Goal: Task Accomplishment & Management: Use online tool/utility

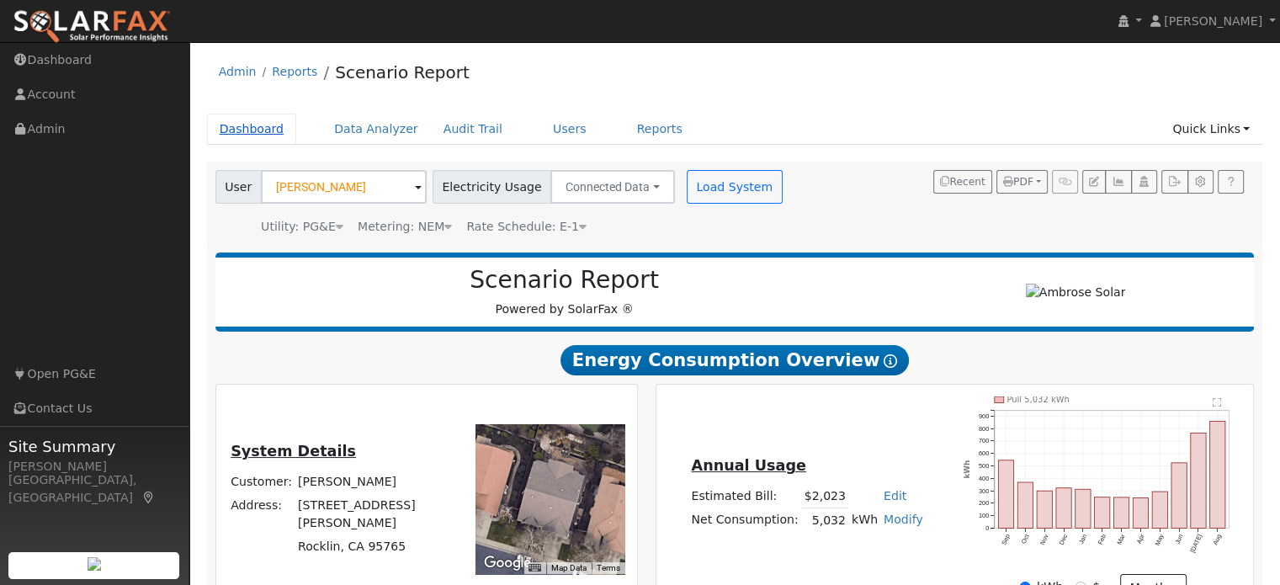
click at [249, 136] on link "Dashboard" at bounding box center [252, 129] width 90 height 31
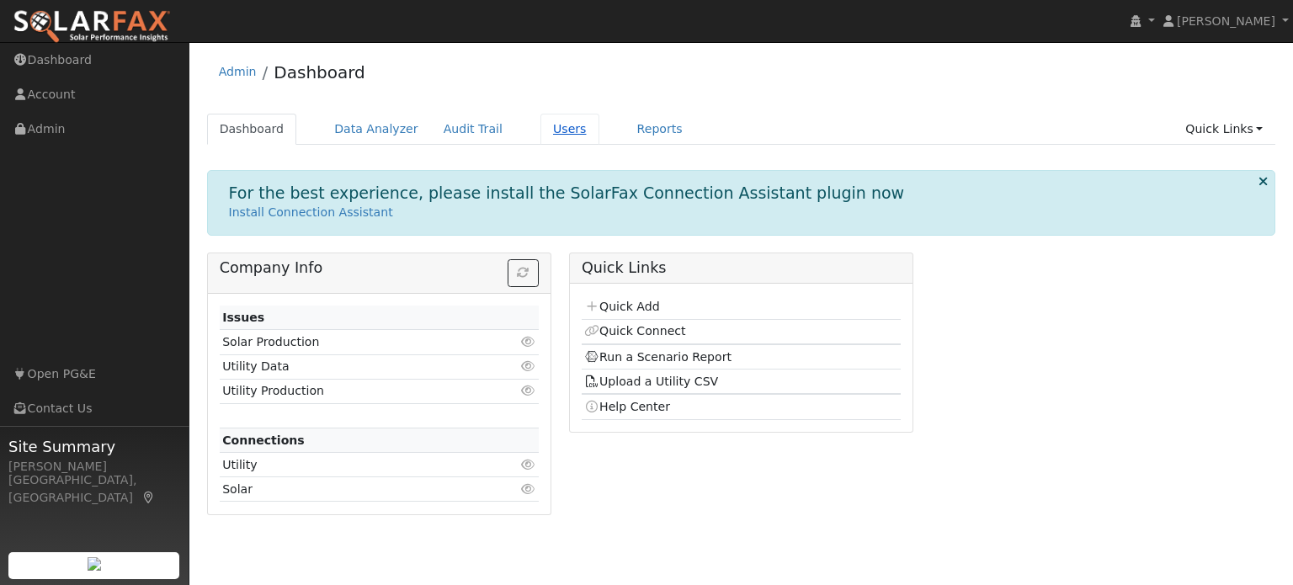
click at [543, 134] on link "Users" at bounding box center [569, 129] width 59 height 31
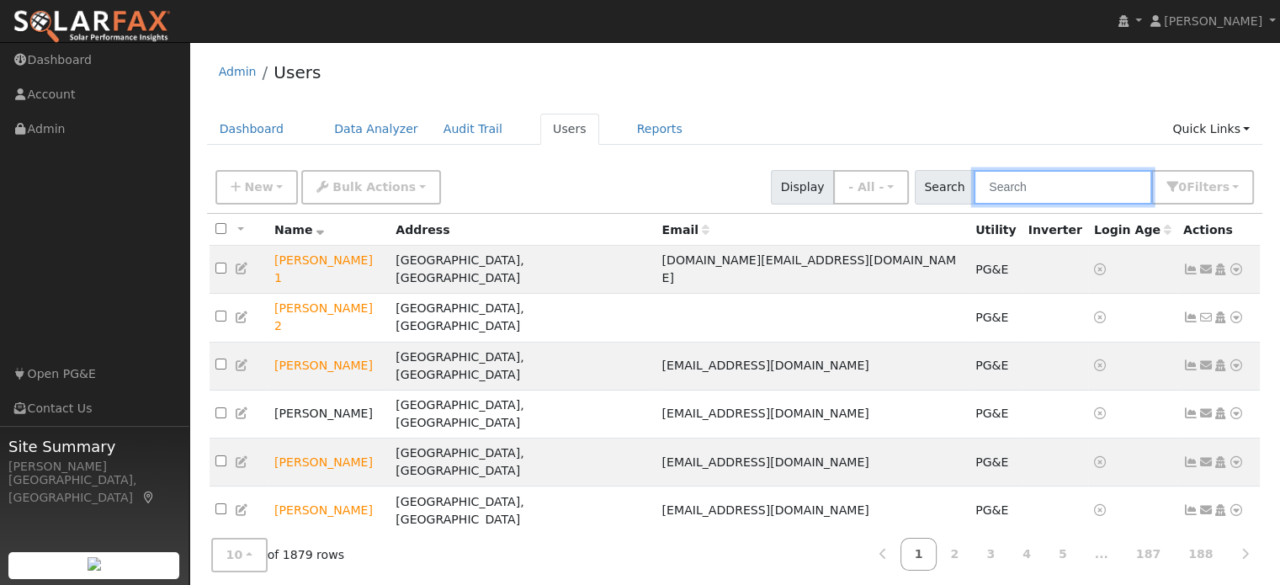
click at [1024, 189] on input "text" at bounding box center [1063, 187] width 178 height 35
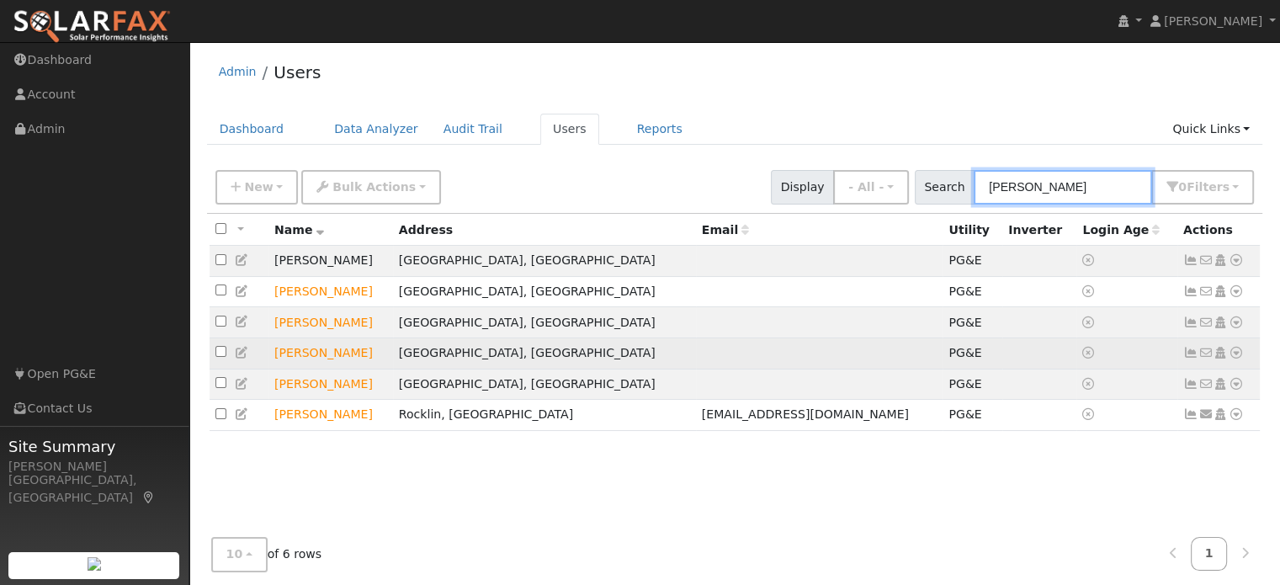
type input "gina"
click at [1235, 357] on icon at bounding box center [1236, 353] width 15 height 12
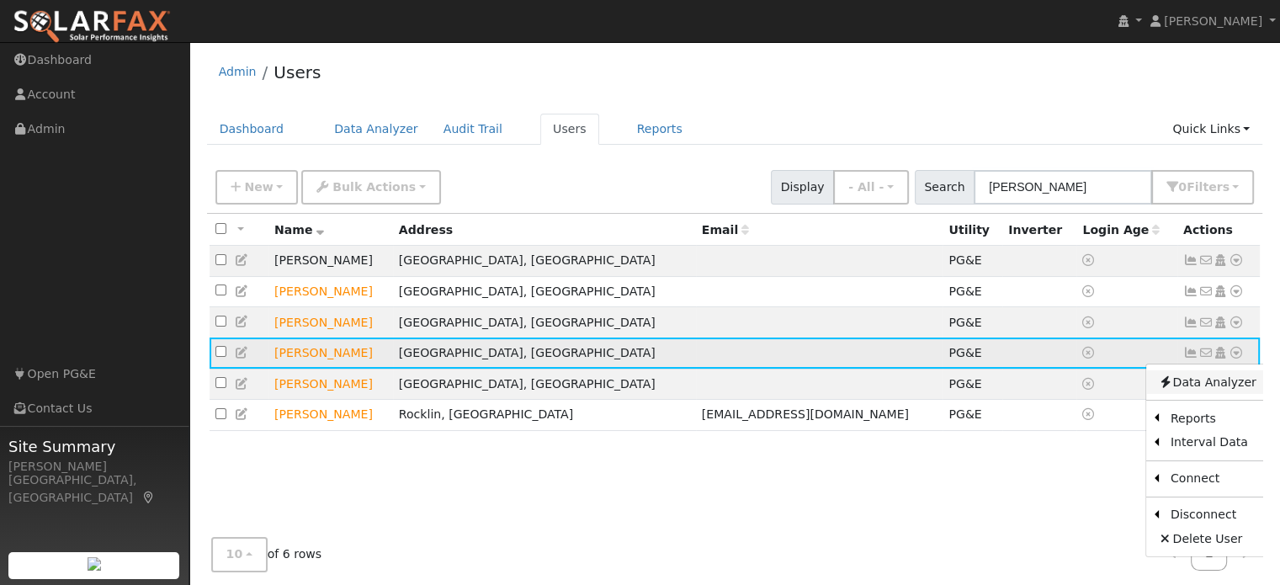
click at [1205, 391] on link "Data Analyzer" at bounding box center [1207, 382] width 122 height 24
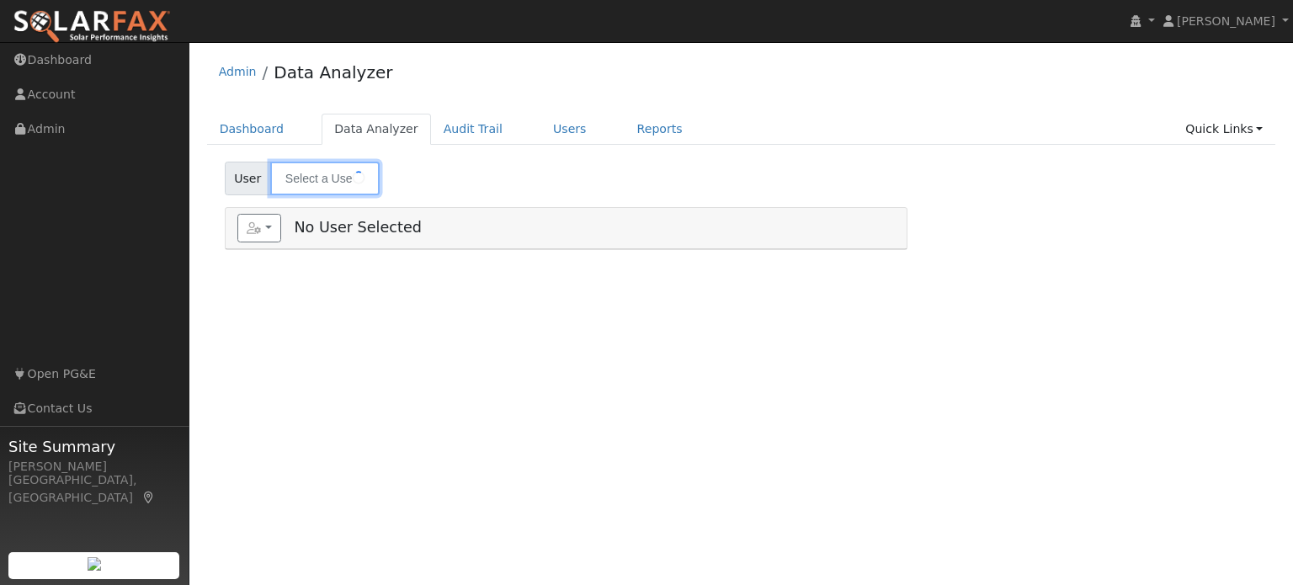
type input "[PERSON_NAME]"
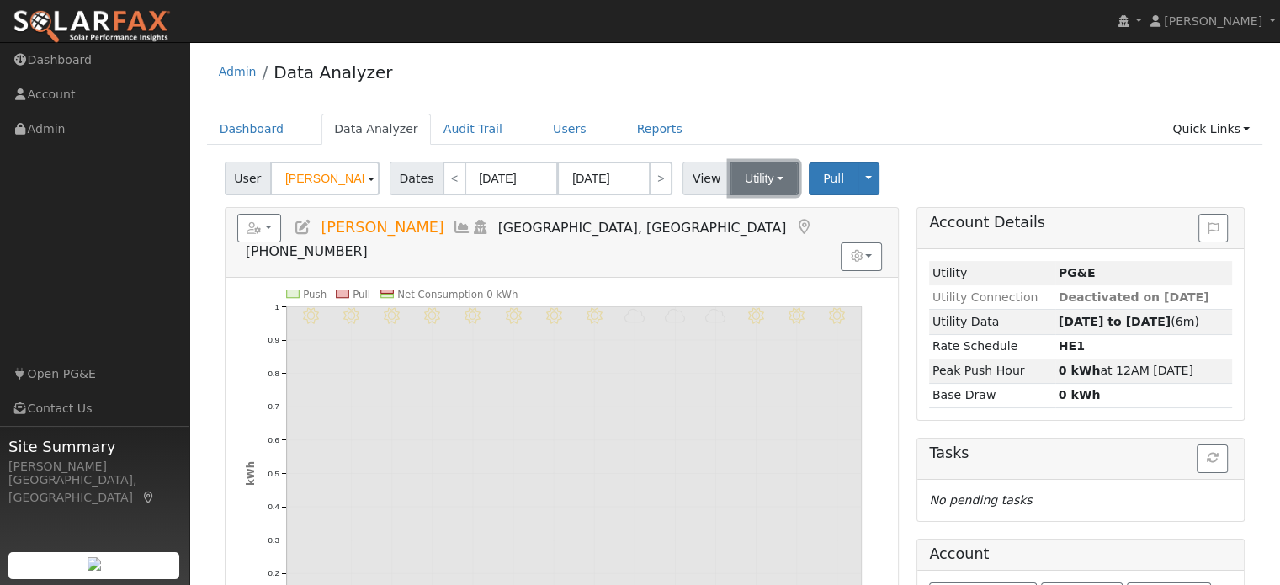
click at [752, 181] on button "Utility" at bounding box center [764, 179] width 69 height 34
click at [753, 210] on link "Utility" at bounding box center [784, 216] width 117 height 24
click at [858, 177] on button "Toggle Dropdown" at bounding box center [869, 178] width 22 height 33
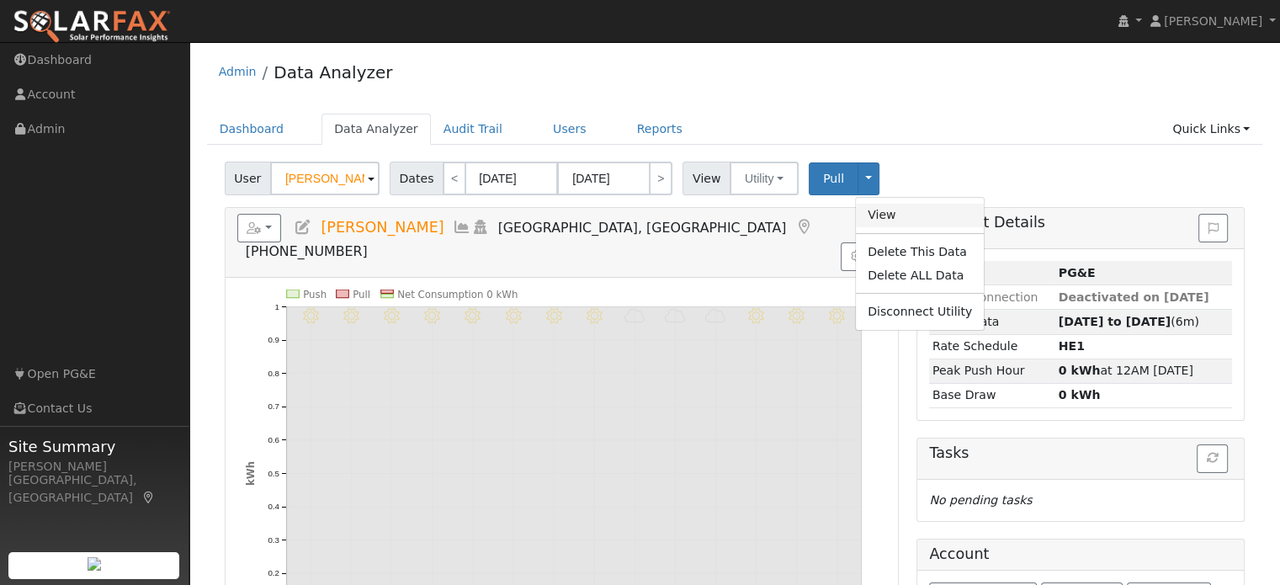
click at [868, 216] on link "View" at bounding box center [920, 216] width 128 height 24
click at [446, 179] on link "<" at bounding box center [455, 179] width 24 height 34
type input "08/28/2025"
type input "09/10/2025"
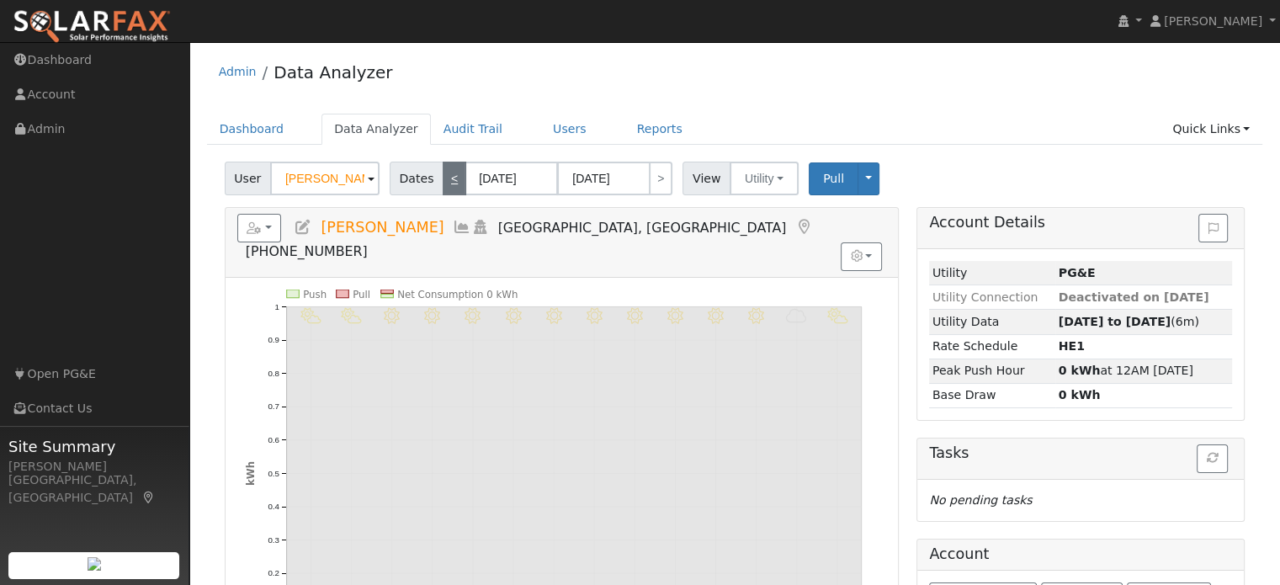
click at [446, 179] on link "<" at bounding box center [455, 179] width 24 height 34
type input "08/14/2025"
type input "08/27/2025"
click at [446, 179] on link "<" at bounding box center [455, 179] width 24 height 34
type input "07/31/2025"
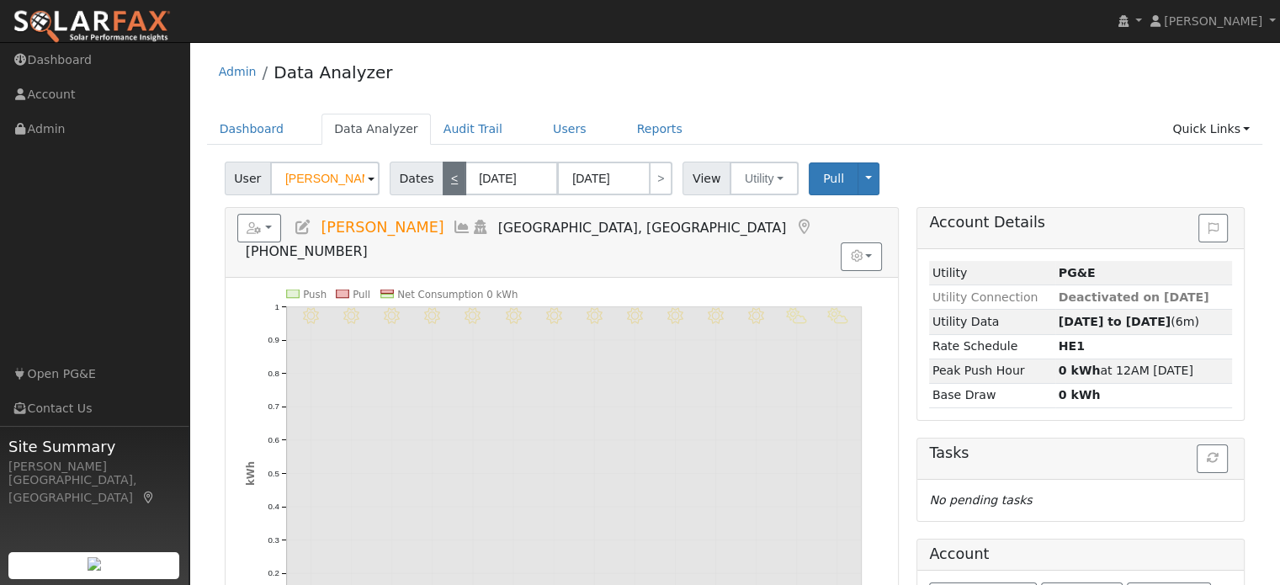
type input "08/13/2025"
click at [449, 178] on link "<" at bounding box center [455, 179] width 24 height 34
type input "07/17/2025"
type input "07/30/2025"
click at [449, 178] on link "<" at bounding box center [455, 179] width 24 height 34
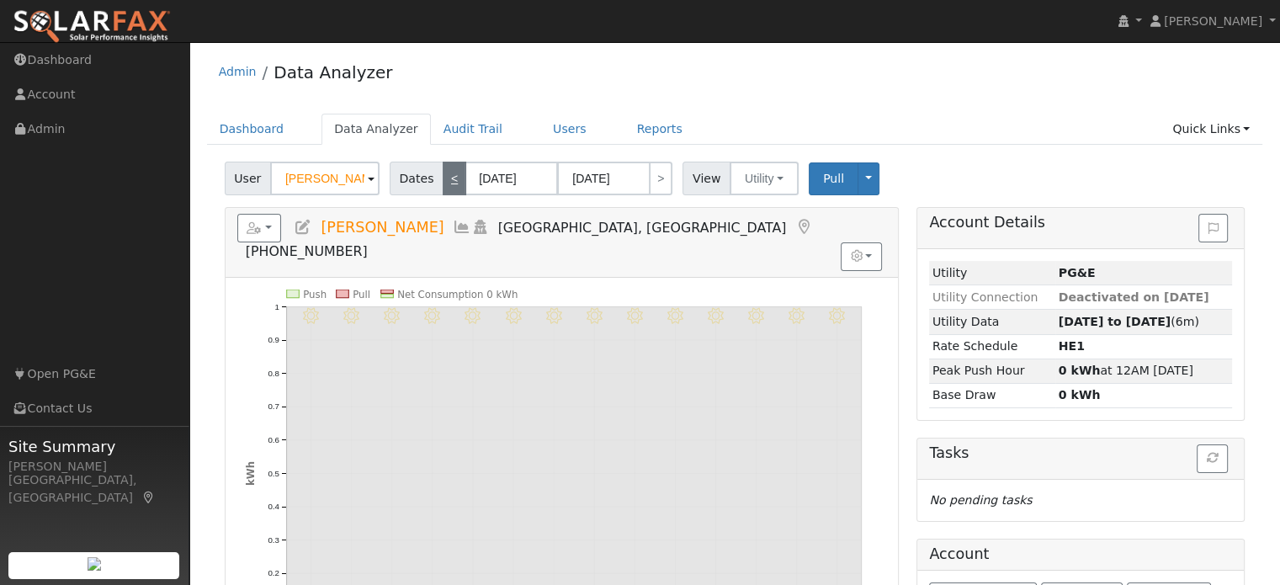
type input "07/03/2025"
type input "07/16/2025"
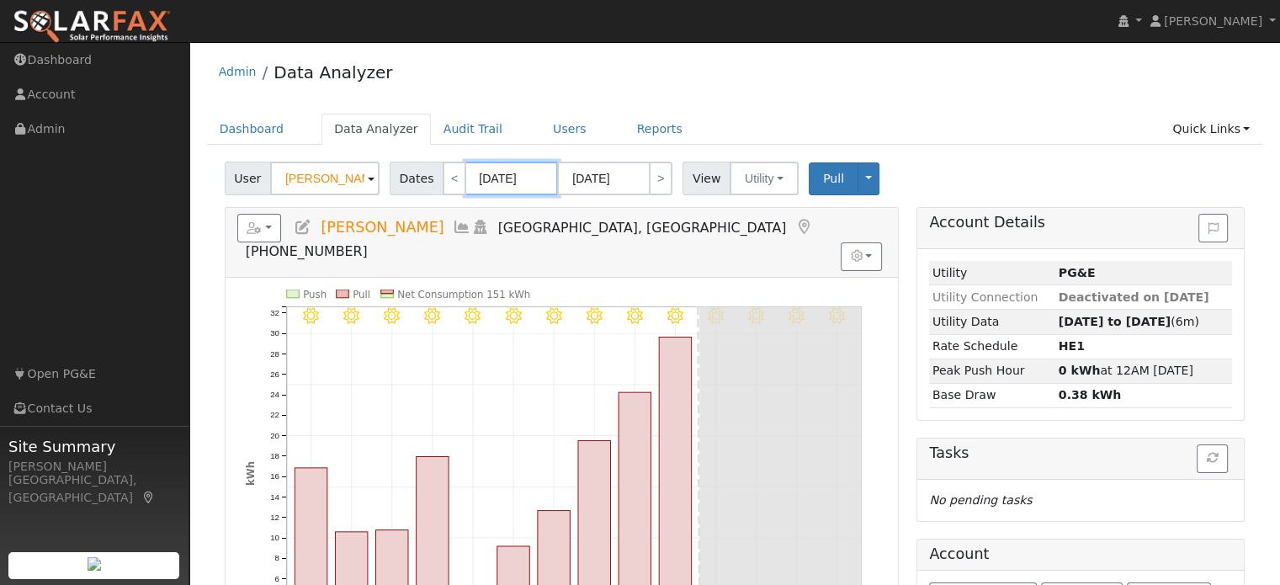
click at [508, 186] on input "07/03/2025" at bounding box center [511, 179] width 93 height 34
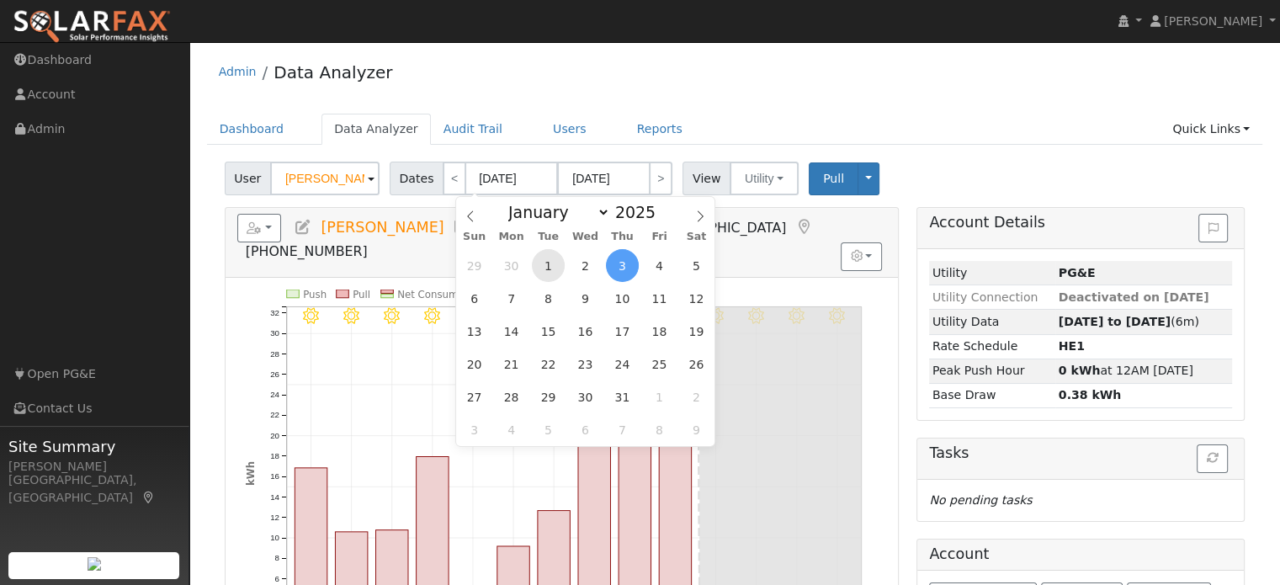
click at [550, 260] on span "1" at bounding box center [548, 265] width 33 height 33
type input "07/01/2025"
type input "07/31/2025"
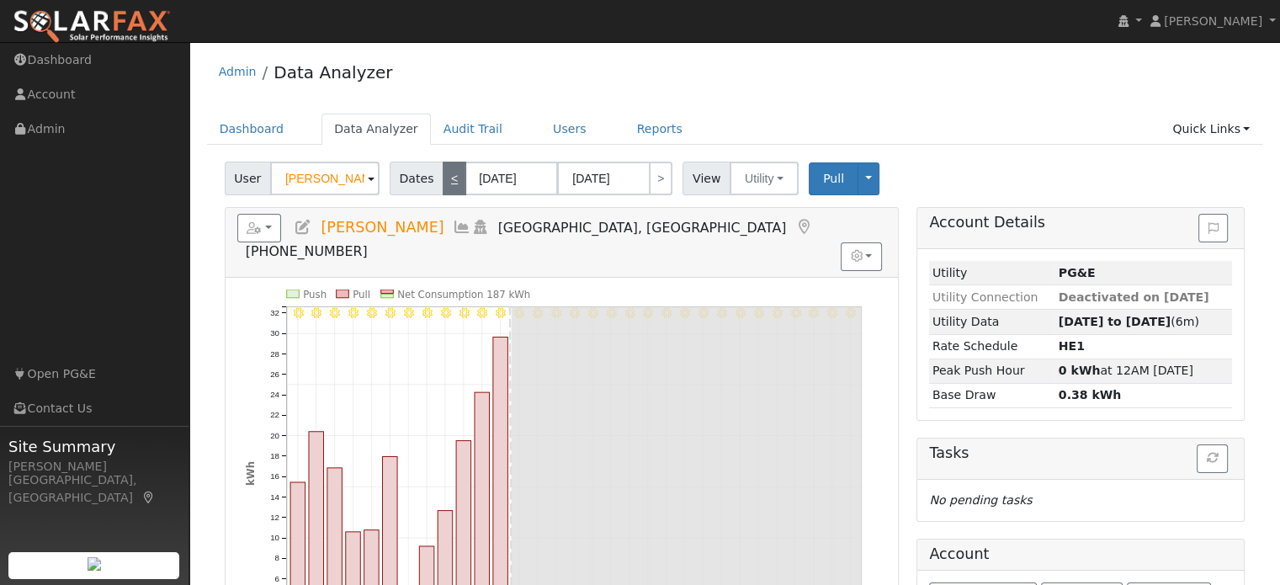
click at [447, 182] on link "<" at bounding box center [455, 179] width 24 height 34
type input "06/01/2025"
type input "06/30/2025"
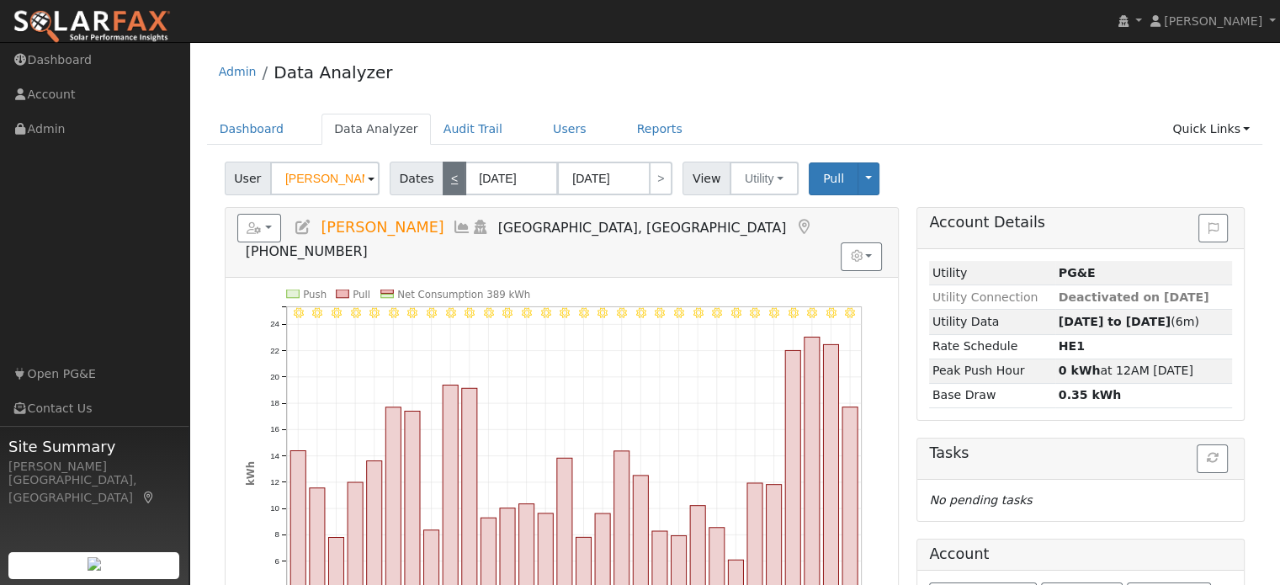
click at [448, 182] on link "<" at bounding box center [455, 179] width 24 height 34
type input "05/01/2025"
type input "05/31/2025"
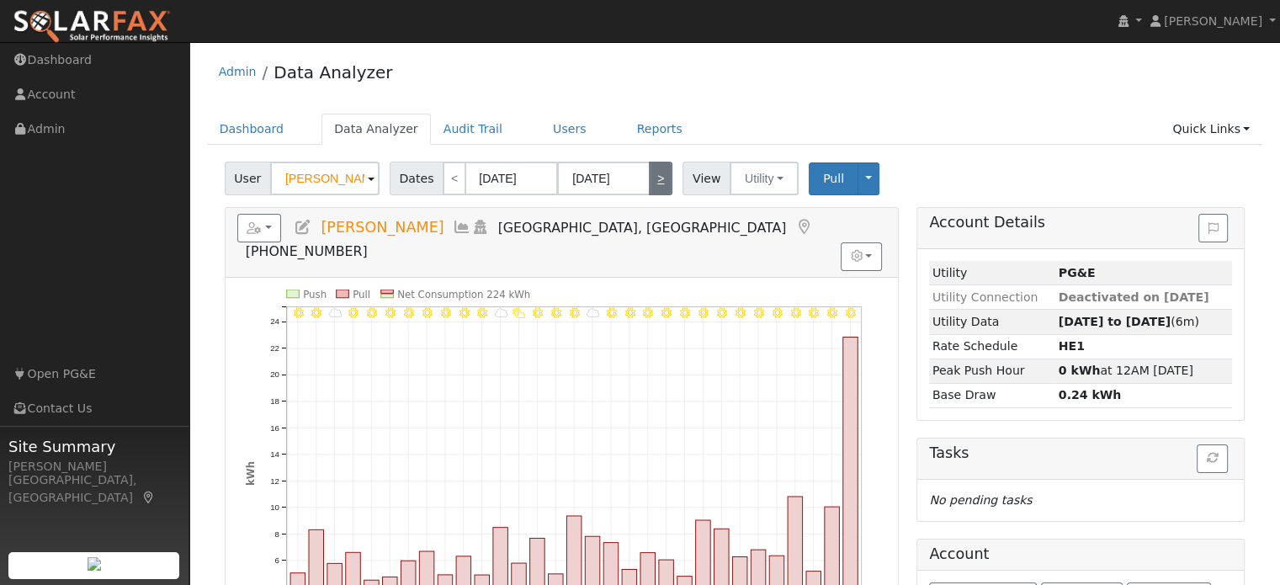
click at [651, 185] on link ">" at bounding box center [661, 179] width 24 height 34
type input "06/01/2025"
type input "06/30/2025"
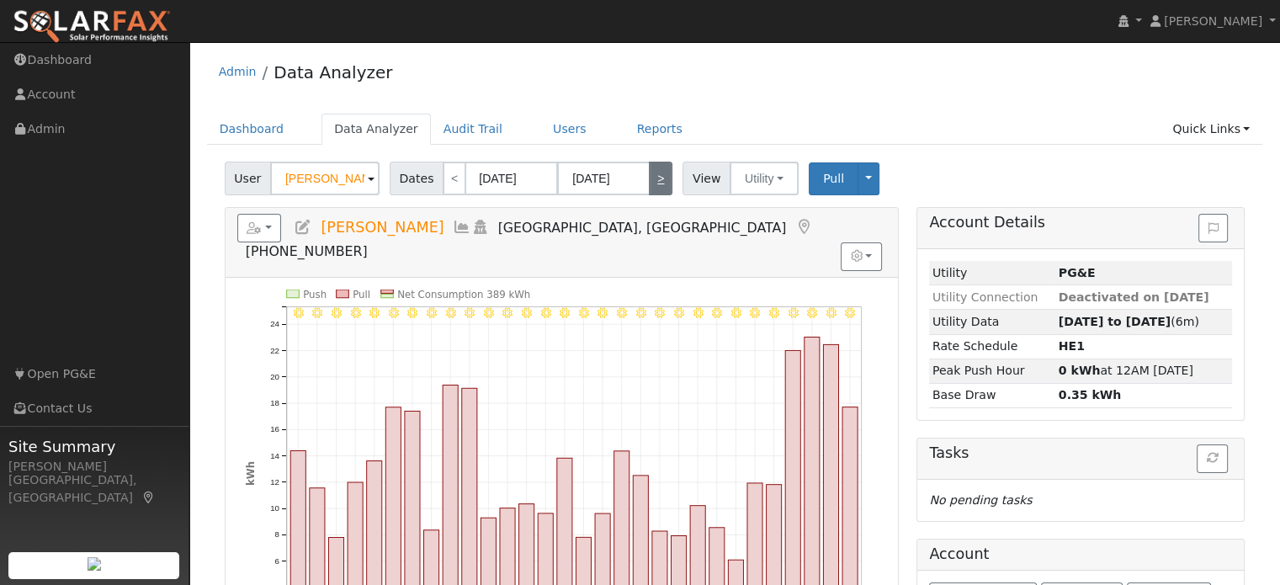
click at [651, 186] on link ">" at bounding box center [661, 179] width 24 height 34
type input "07/01/2025"
type input "07/31/2025"
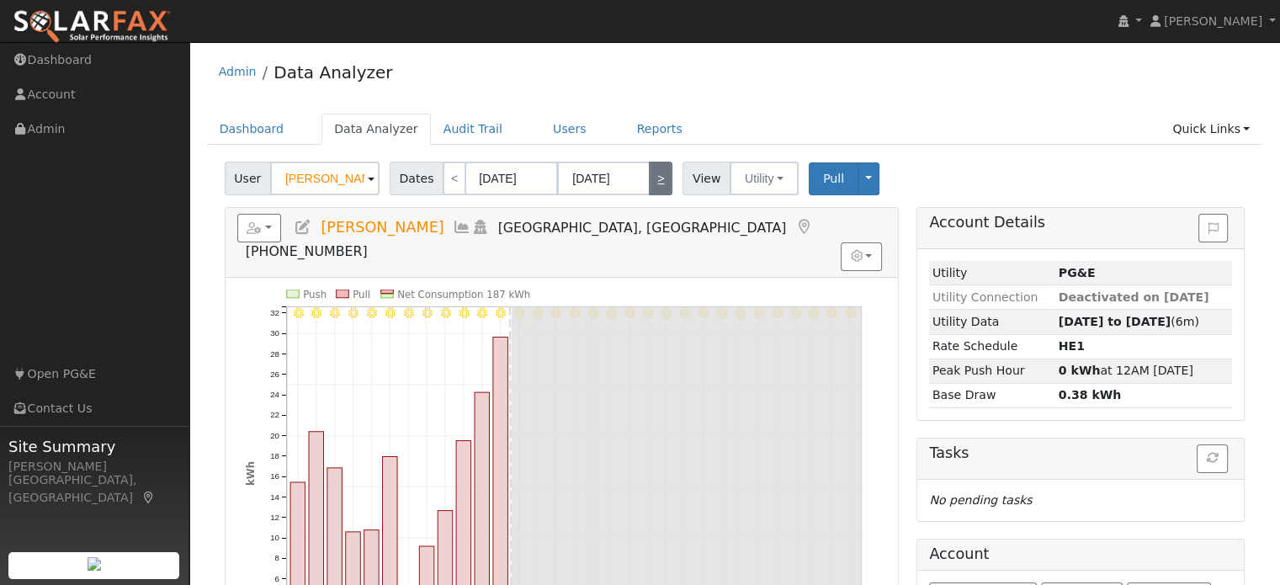
click at [651, 186] on link ">" at bounding box center [661, 179] width 24 height 34
type input "08/01/2025"
type input "08/31/2025"
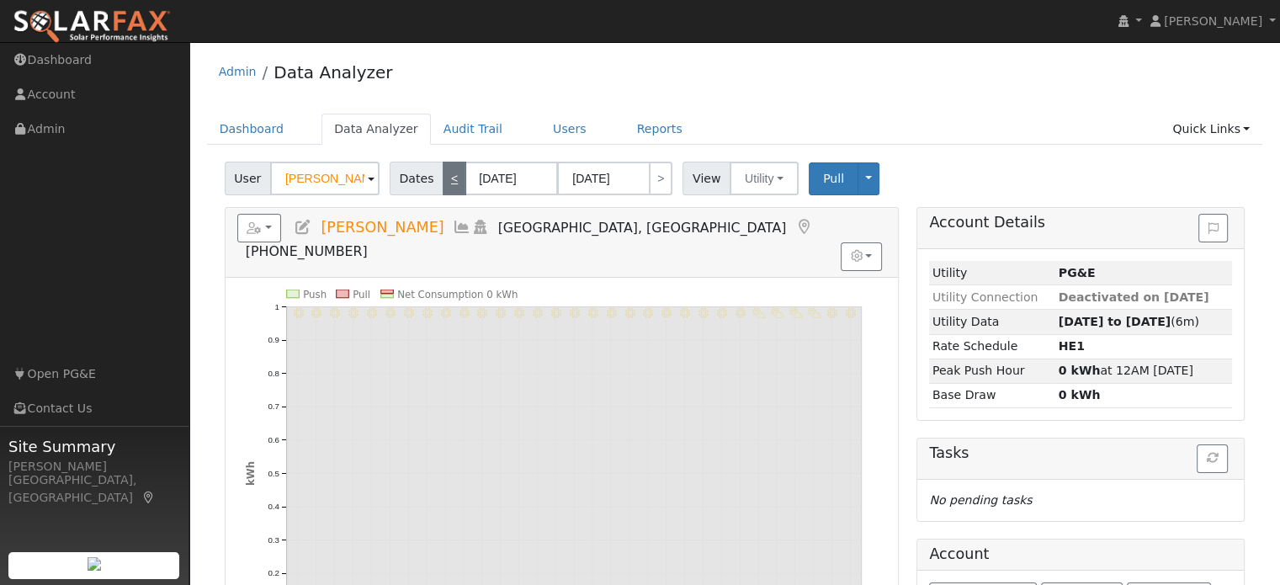
click at [449, 174] on link "<" at bounding box center [455, 179] width 24 height 34
type input "07/01/2025"
type input "07/31/2025"
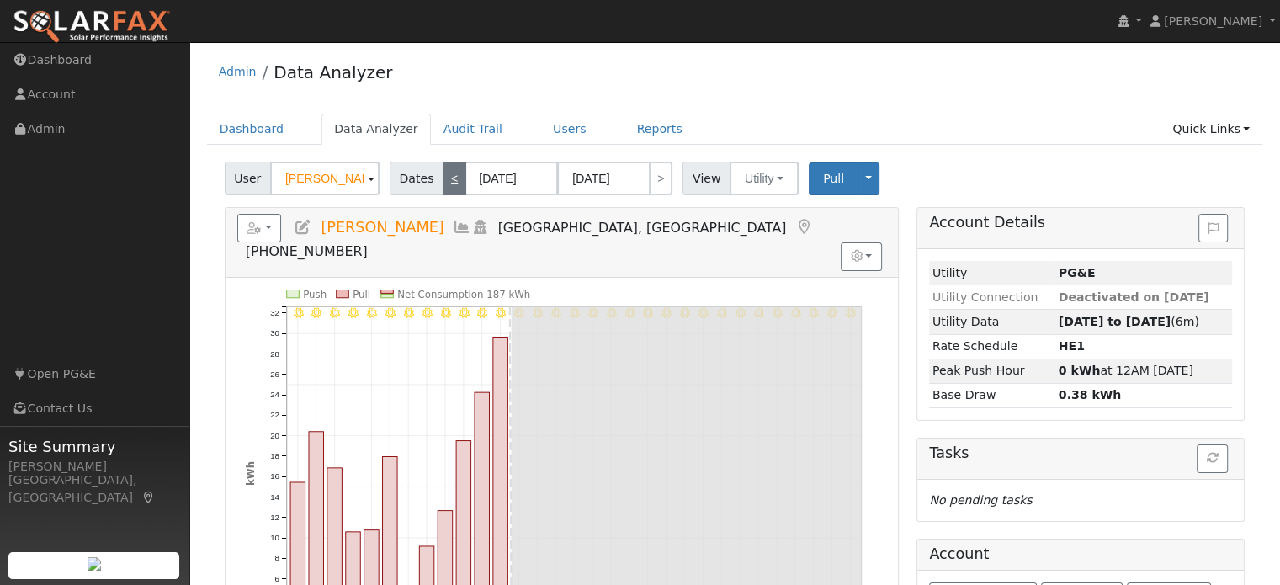
click at [449, 174] on link "<" at bounding box center [455, 179] width 24 height 34
type input "06/01/2025"
type input "06/30/2025"
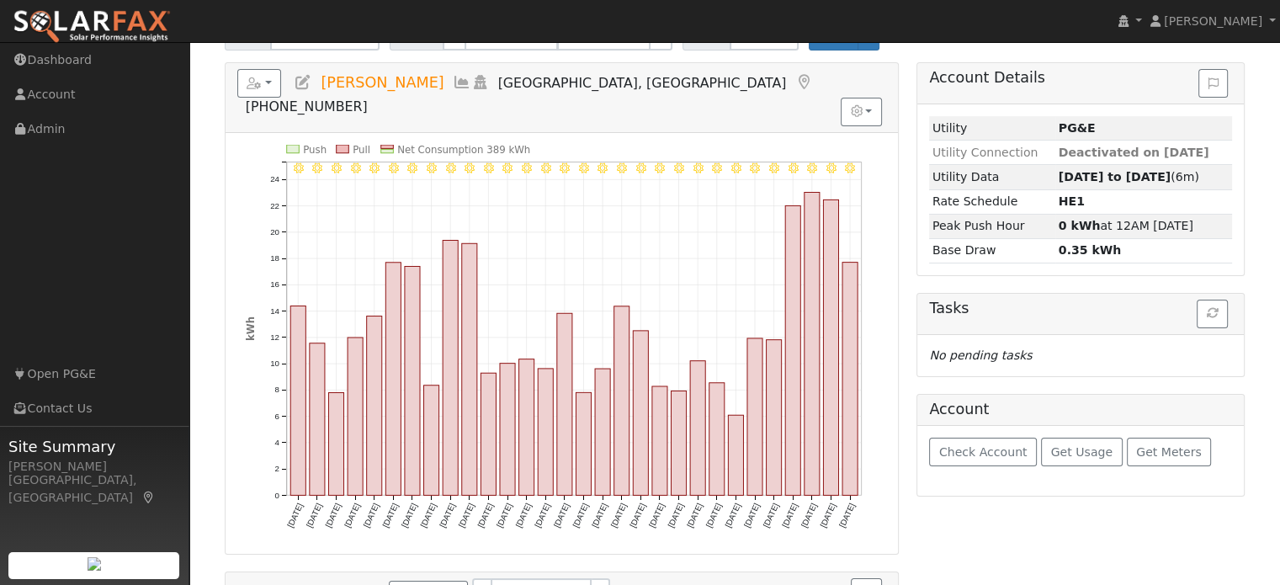
scroll to position [108, 0]
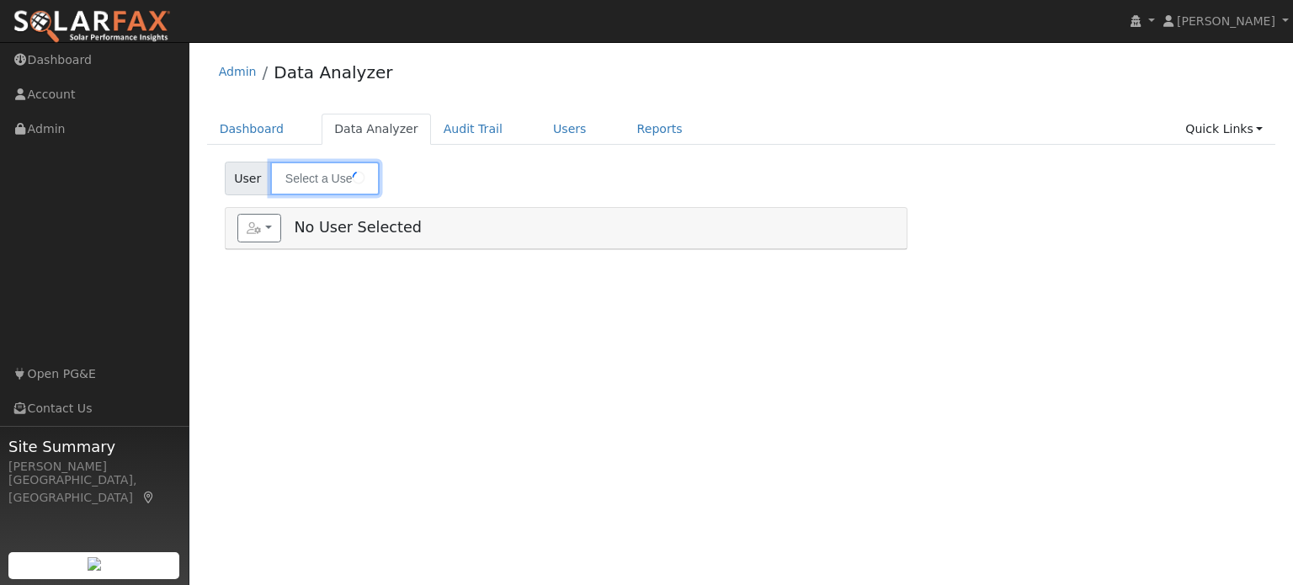
type input "[PERSON_NAME]"
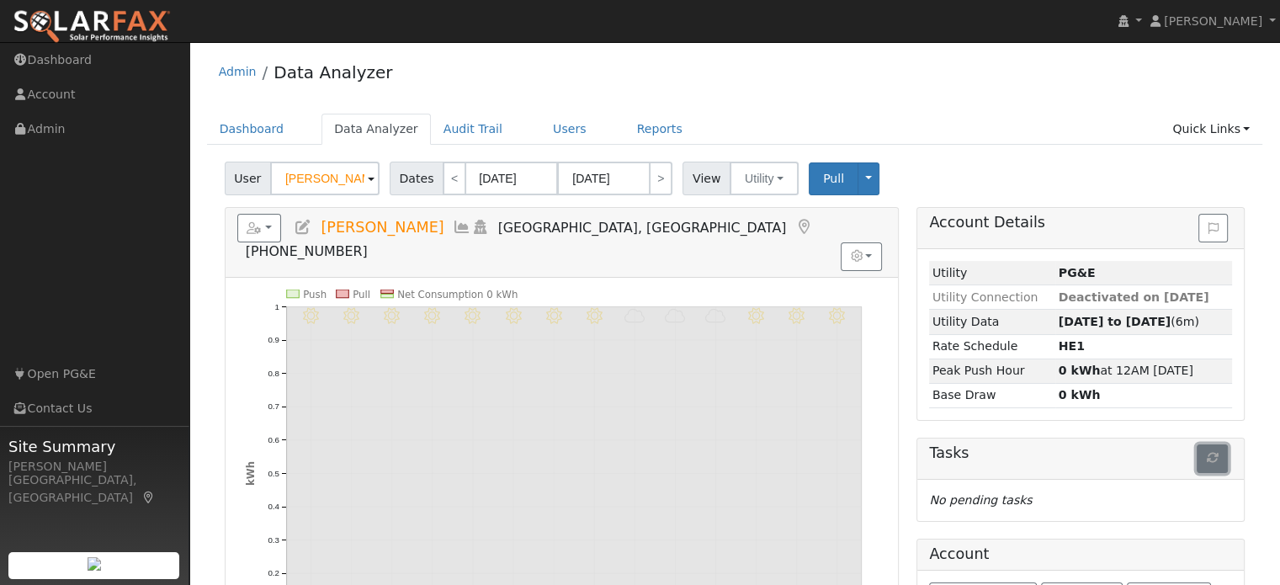
click at [1212, 452] on icon "button" at bounding box center [1213, 458] width 12 height 12
click at [1203, 454] on button "button" at bounding box center [1212, 458] width 31 height 29
click at [1209, 454] on icon "button" at bounding box center [1213, 458] width 12 height 12
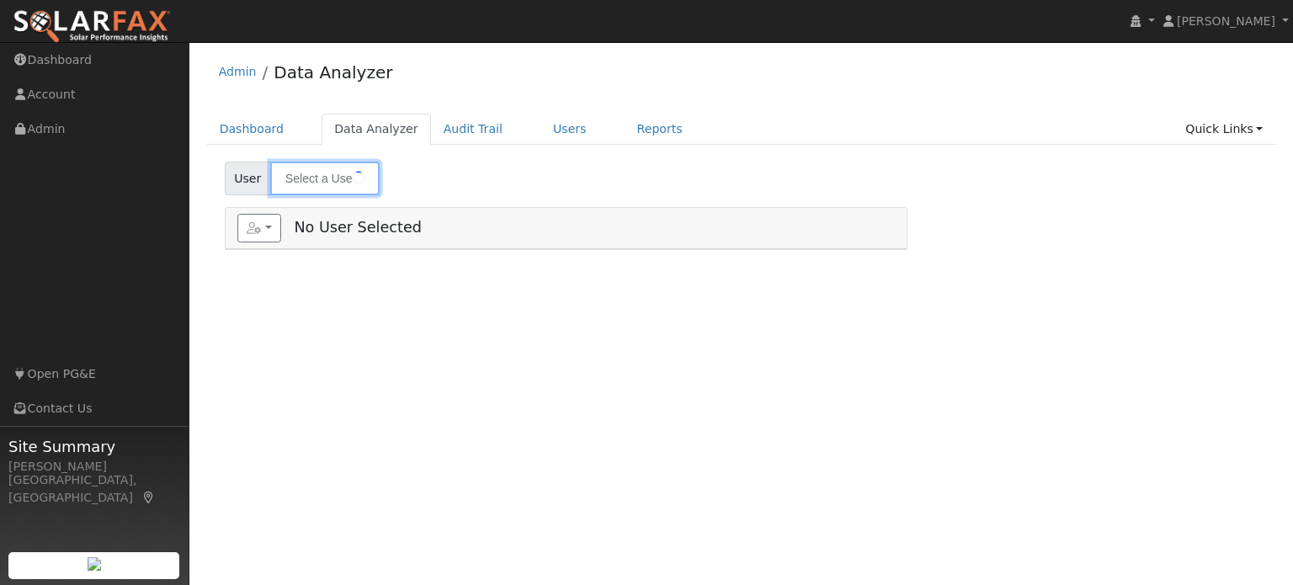
type input "gina na"
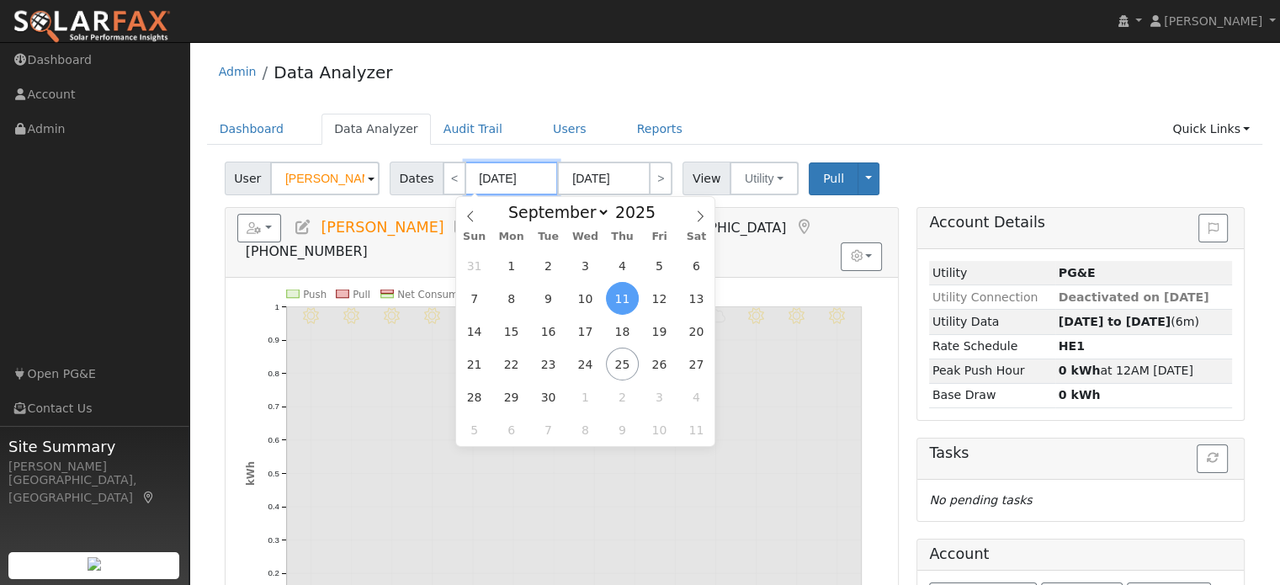
click at [481, 179] on input "09/11/2025" at bounding box center [511, 179] width 93 height 34
click at [513, 262] on span "1" at bounding box center [511, 265] width 33 height 33
type input "09/01/2025"
type input "09/30/2025"
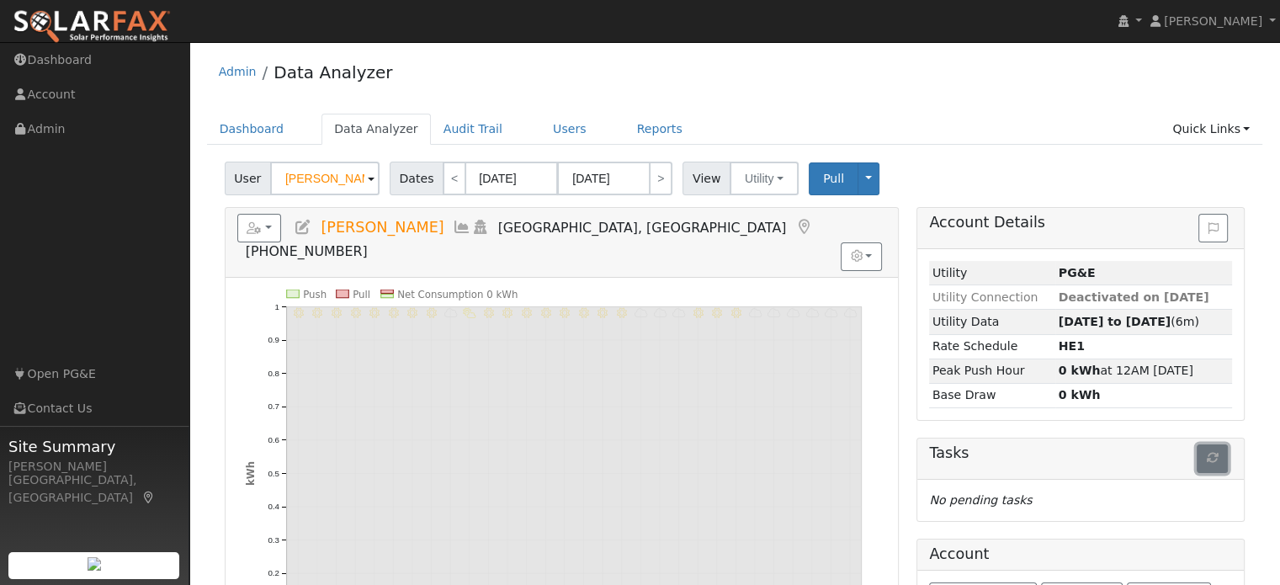
click at [1214, 459] on icon "button" at bounding box center [1213, 458] width 12 height 12
click at [1222, 447] on button "button" at bounding box center [1212, 458] width 31 height 29
click at [1218, 452] on icon "button" at bounding box center [1213, 458] width 12 height 12
click at [626, 135] on link "Reports" at bounding box center [659, 129] width 71 height 31
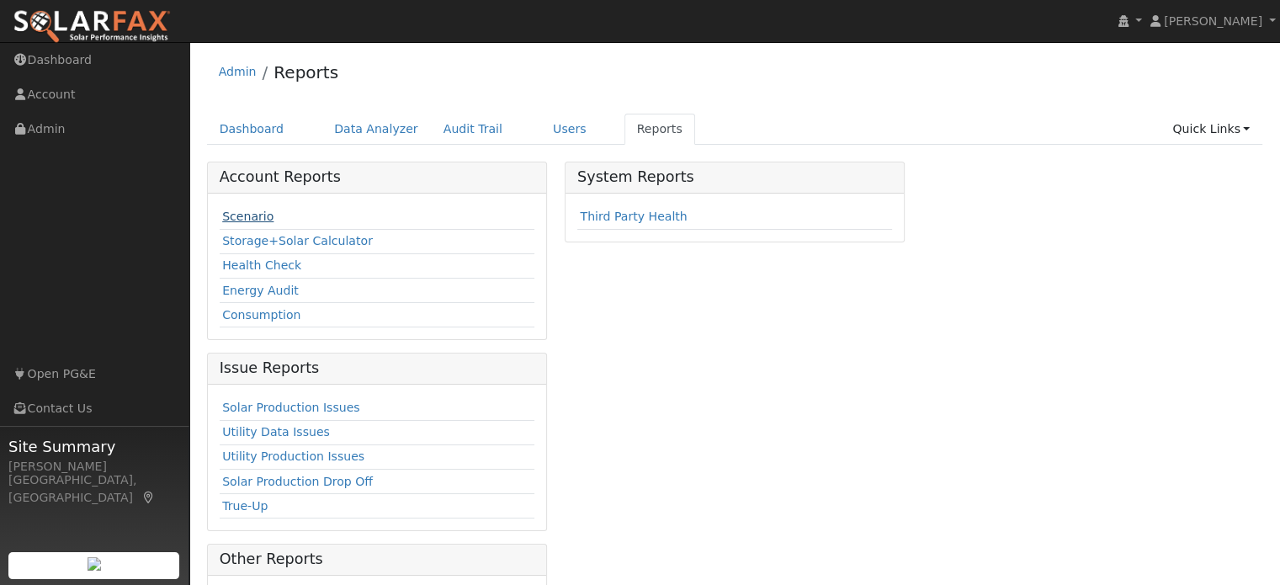
click at [255, 221] on link "Scenario" at bounding box center [247, 216] width 51 height 13
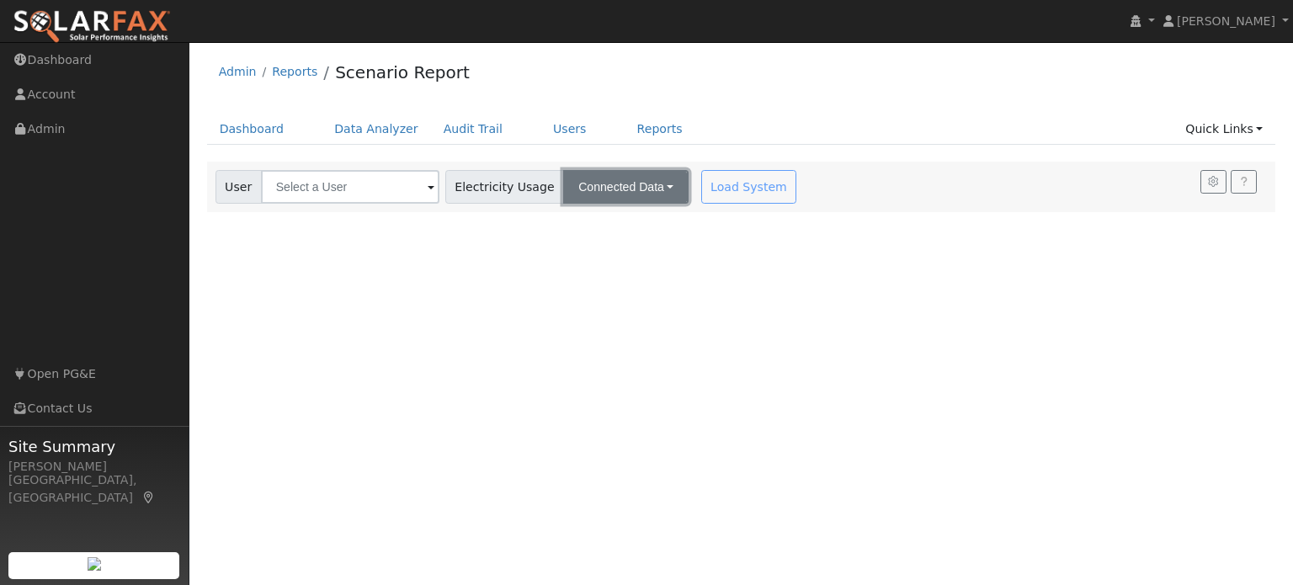
click at [622, 185] on button "Connected Data" at bounding box center [625, 187] width 125 height 34
click at [627, 221] on link "Connected Data" at bounding box center [627, 224] width 120 height 24
click at [717, 190] on div "Load System" at bounding box center [751, 187] width 106 height 34
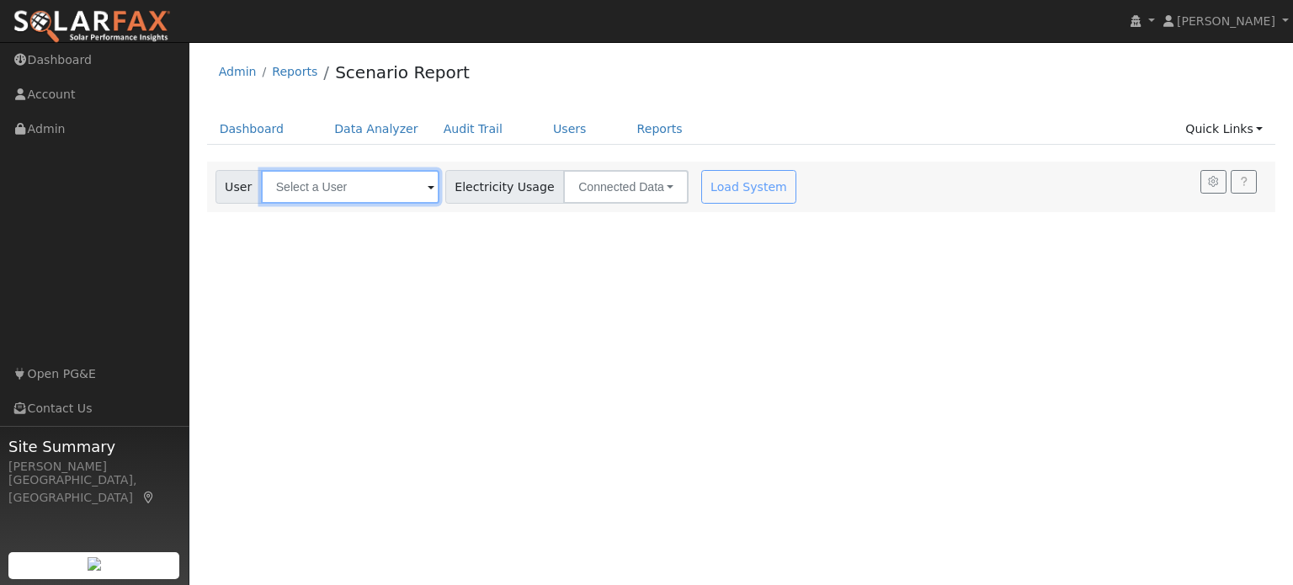
click at [342, 192] on input "text" at bounding box center [350, 187] width 178 height 34
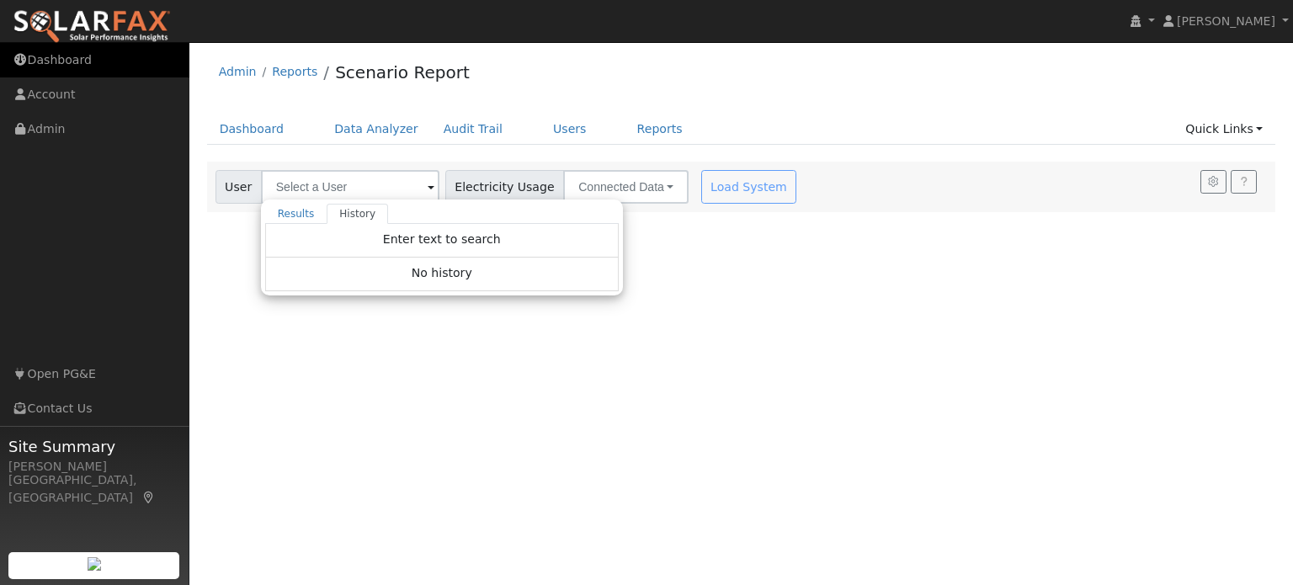
click at [66, 44] on link "Dashboard" at bounding box center [94, 60] width 189 height 35
